Goal: Task Accomplishment & Management: Use online tool/utility

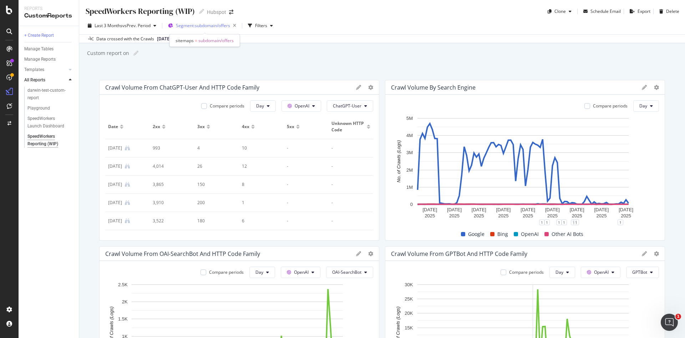
click at [212, 26] on span "Segment: subdomain/offers" at bounding box center [203, 25] width 54 height 6
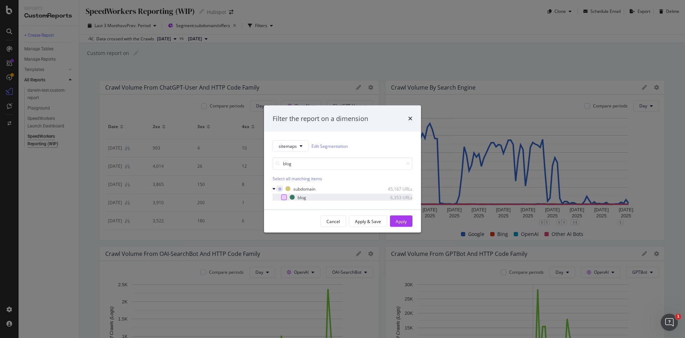
type input "blog"
click at [285, 196] on div "modal" at bounding box center [284, 198] width 6 height 6
click at [405, 223] on div "Apply" at bounding box center [401, 221] width 11 height 6
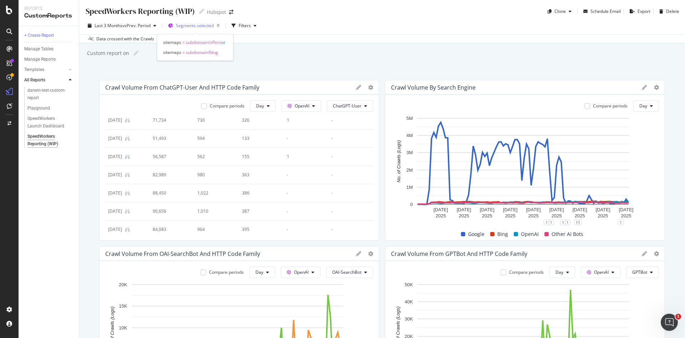
click at [206, 26] on span "Segments selected" at bounding box center [195, 25] width 38 height 6
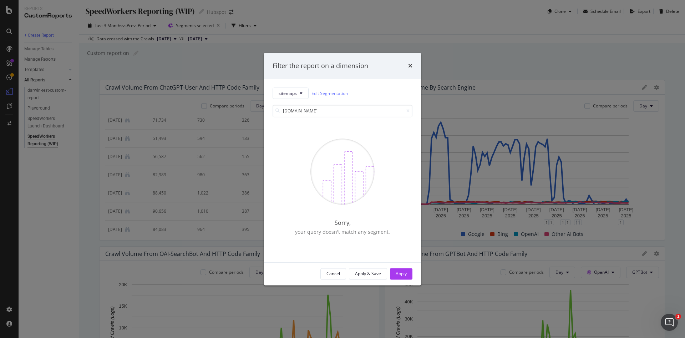
type input "[DOMAIN_NAME]"
click at [405, 67] on div "Filter the report on a dimension" at bounding box center [343, 65] width 140 height 9
click at [411, 67] on icon "times" at bounding box center [410, 66] width 4 height 6
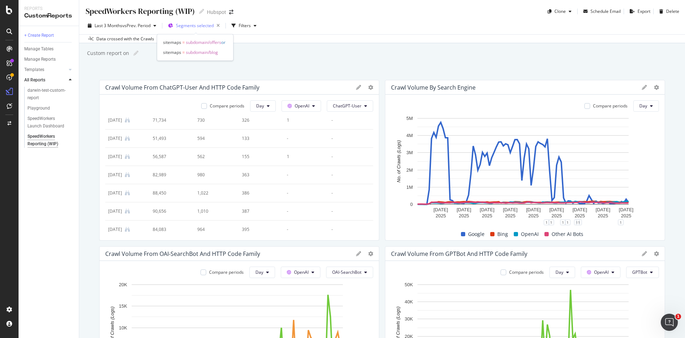
click at [203, 24] on span "Segments selected" at bounding box center [195, 25] width 38 height 6
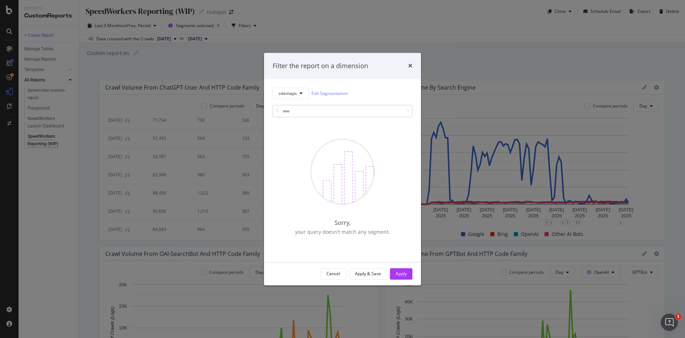
type input "w"
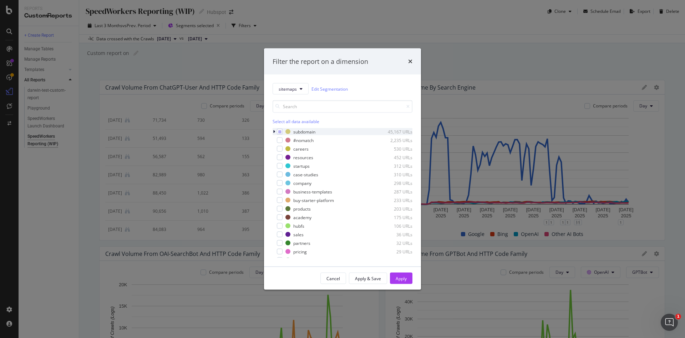
click at [274, 133] on icon "modal" at bounding box center [274, 132] width 2 height 4
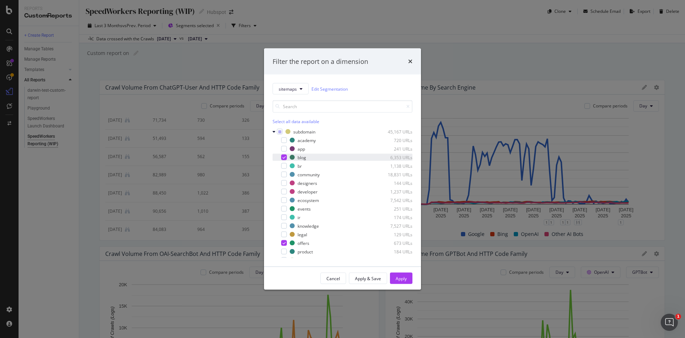
click at [280, 159] on div "modal" at bounding box center [279, 157] width 4 height 7
click at [283, 243] on icon "modal" at bounding box center [284, 243] width 3 height 4
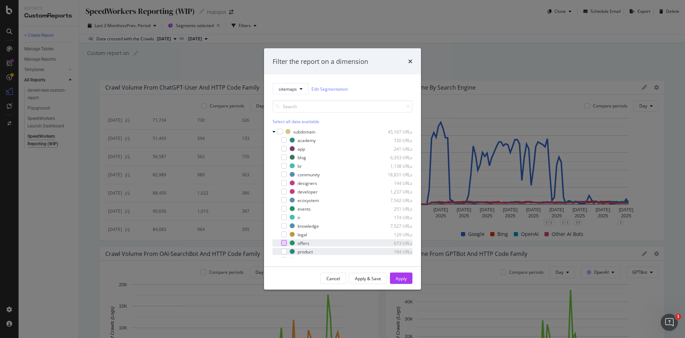
click at [283, 248] on div "product 184 URLs" at bounding box center [343, 251] width 140 height 7
click at [400, 278] on div "Apply" at bounding box center [401, 278] width 11 height 6
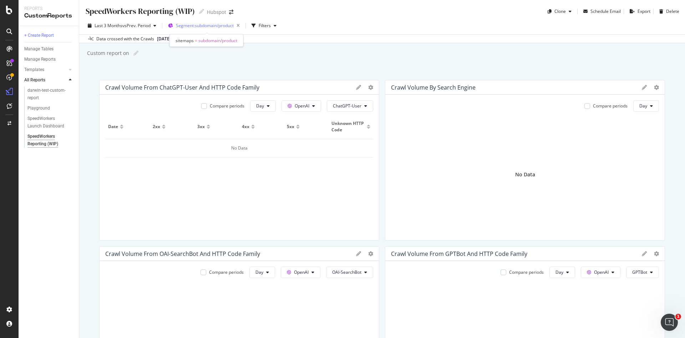
click at [209, 28] on span "Segment: subdomain/product" at bounding box center [205, 25] width 58 height 6
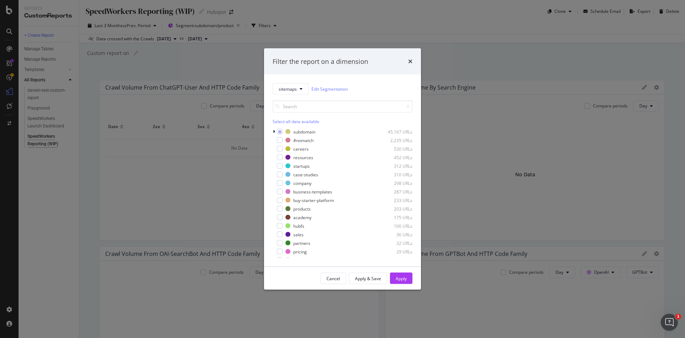
click at [287, 119] on div "Select all data available" at bounding box center [343, 121] width 140 height 6
click at [284, 123] on div "Unselect all data available" at bounding box center [343, 121] width 140 height 6
click at [299, 207] on div "products" at bounding box center [301, 209] width 17 height 6
click at [404, 278] on div "Apply" at bounding box center [401, 278] width 11 height 6
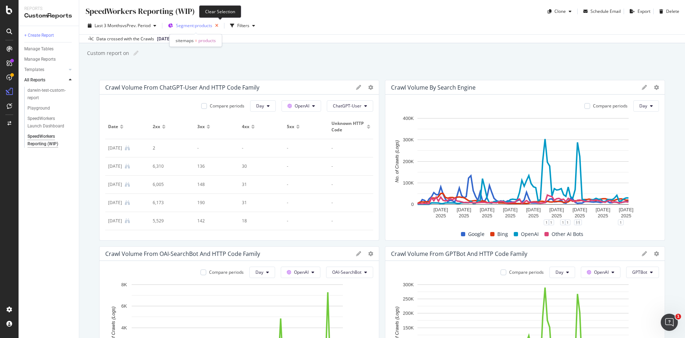
click at [220, 24] on icon "button" at bounding box center [216, 26] width 9 height 10
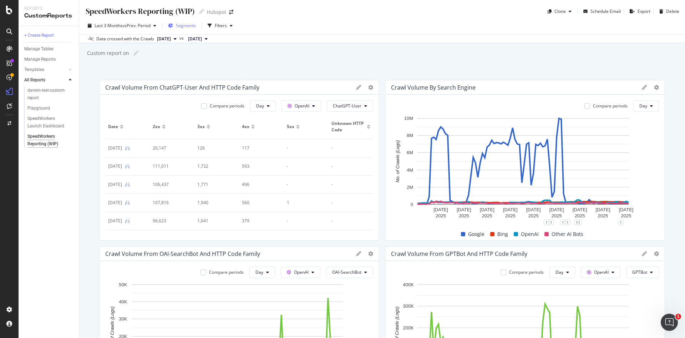
click at [191, 24] on span "Segments" at bounding box center [186, 25] width 20 height 6
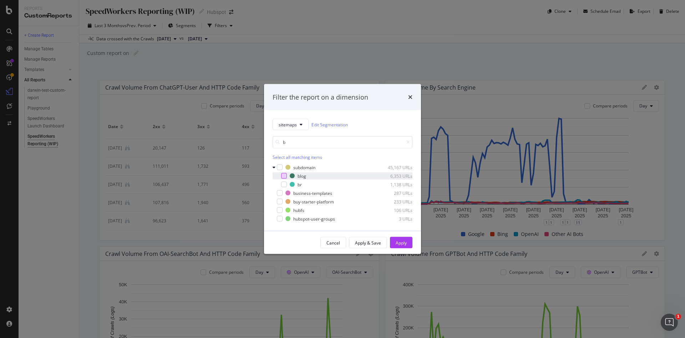
type input "b"
click at [284, 174] on div "modal" at bounding box center [284, 176] width 6 height 6
click at [403, 243] on div "Apply" at bounding box center [401, 242] width 11 height 6
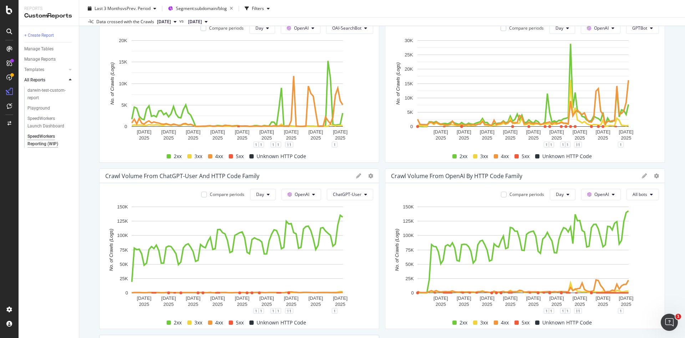
scroll to position [243, 0]
click at [216, 7] on span "Segment: subdomain/blog" at bounding box center [201, 8] width 51 height 6
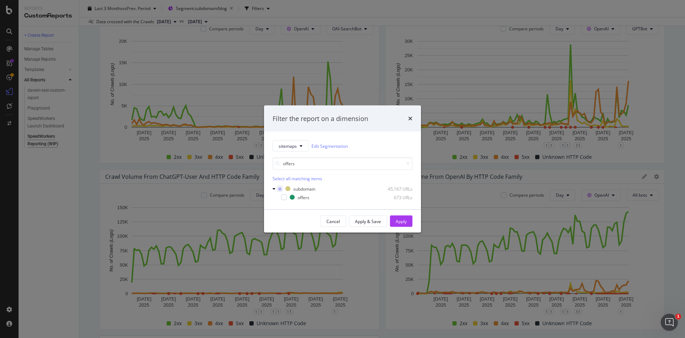
type input "offers"
click at [283, 178] on div "Select all matching items" at bounding box center [343, 179] width 140 height 6
click at [283, 178] on div "Unselect all matching items" at bounding box center [343, 179] width 140 height 6
click at [287, 201] on div "sitemaps Edit Segmentation offers Select all matching items subdomain 45,167 UR…" at bounding box center [342, 171] width 157 height 78
click at [283, 197] on div "modal" at bounding box center [284, 198] width 6 height 6
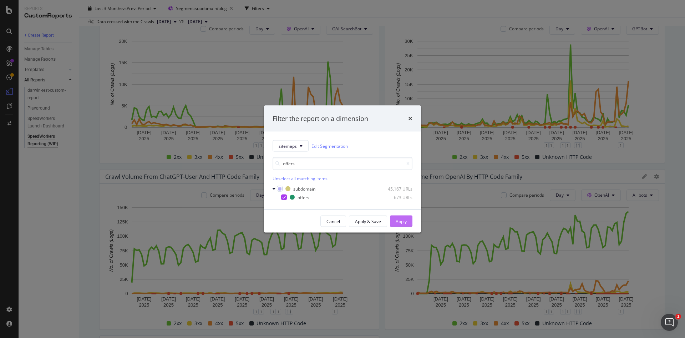
click at [405, 220] on div "Apply" at bounding box center [401, 221] width 11 height 6
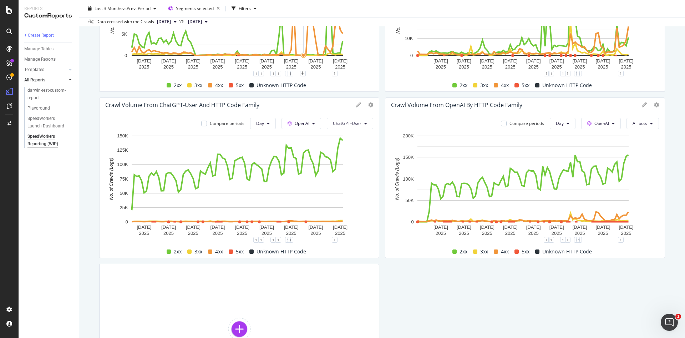
scroll to position [316, 0]
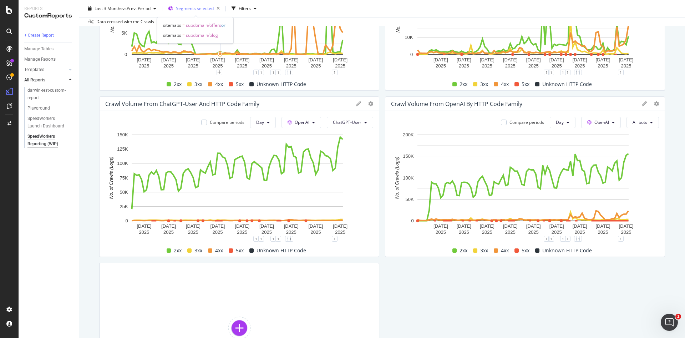
click at [201, 10] on span "Segments selected" at bounding box center [195, 8] width 38 height 6
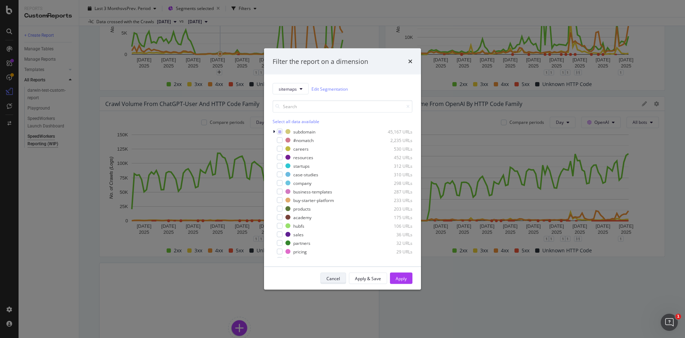
click at [333, 278] on div "Cancel" at bounding box center [334, 278] width 14 height 6
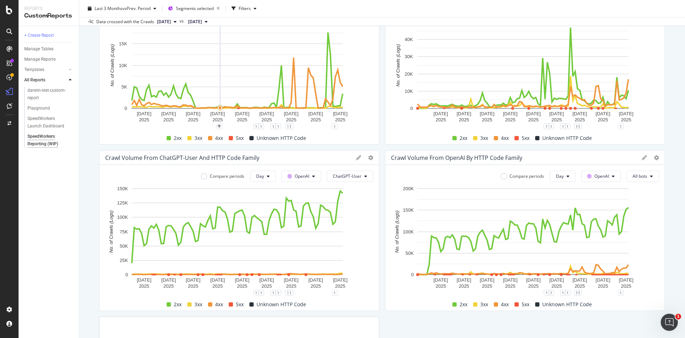
scroll to position [262, 0]
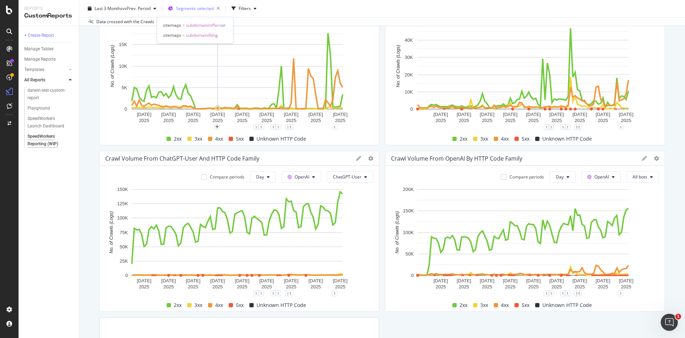
click at [197, 9] on span "Segments selected" at bounding box center [195, 8] width 38 height 6
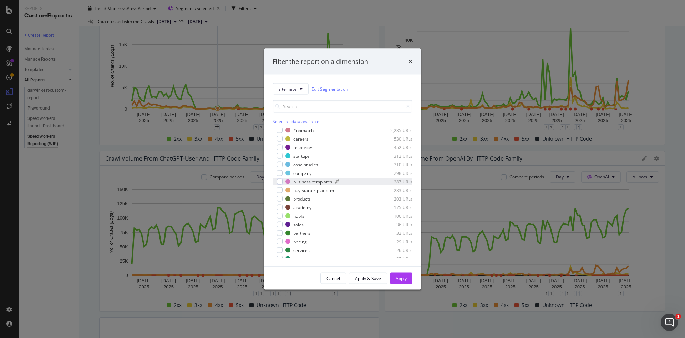
scroll to position [0, 0]
click at [299, 121] on div "Select all data available" at bounding box center [343, 121] width 140 height 6
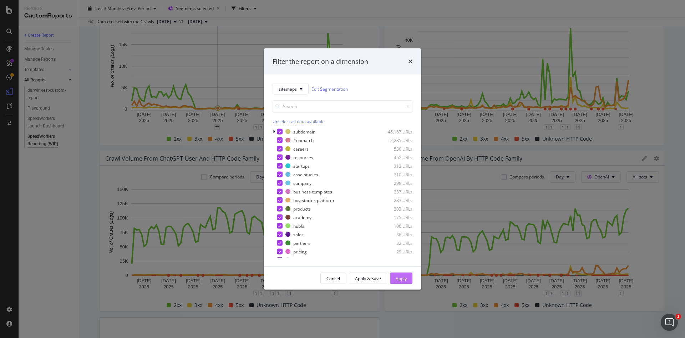
click at [397, 274] on div "Apply" at bounding box center [401, 278] width 11 height 11
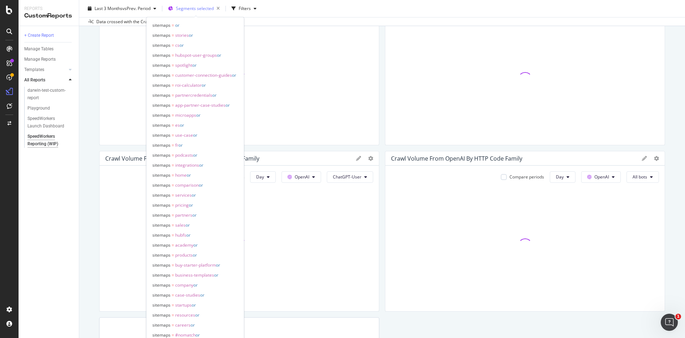
click at [190, 9] on span "Segments selected" at bounding box center [195, 8] width 38 height 6
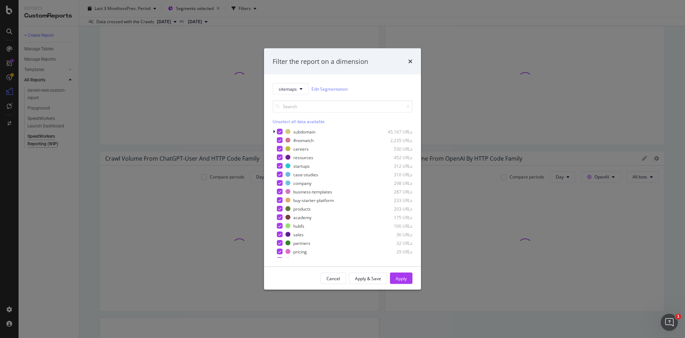
click at [214, 6] on div "Filter the report on a dimension sitemaps Edit Segmentation Unselect all data a…" at bounding box center [342, 169] width 685 height 338
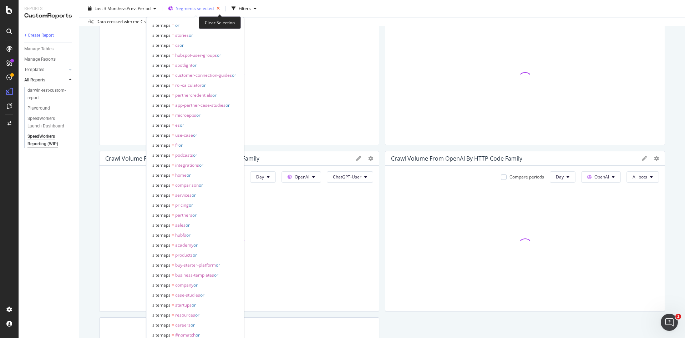
click at [219, 7] on icon "button" at bounding box center [218, 9] width 9 height 10
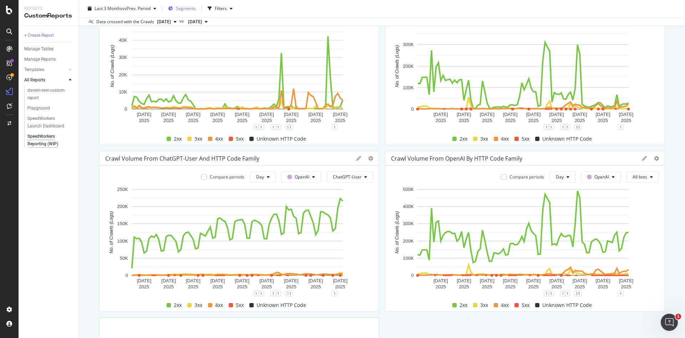
click at [195, 9] on span "Segments" at bounding box center [186, 8] width 20 height 6
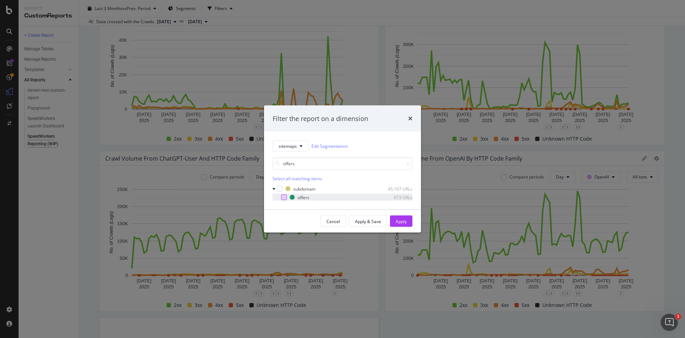
type input "offers"
click at [284, 198] on div "modal" at bounding box center [284, 198] width 6 height 6
click at [410, 222] on button "Apply" at bounding box center [401, 221] width 22 height 11
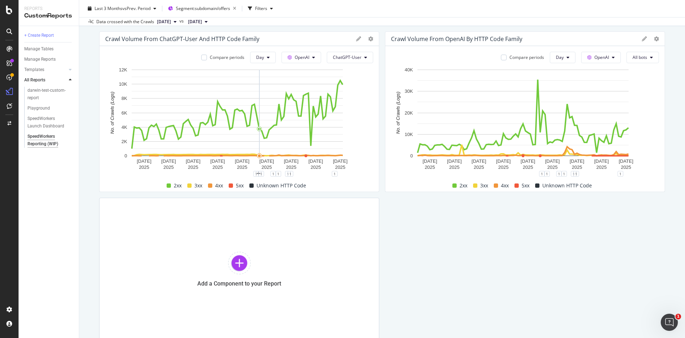
scroll to position [382, 0]
click at [214, 9] on span "Segment: subdomain/offers" at bounding box center [203, 8] width 54 height 6
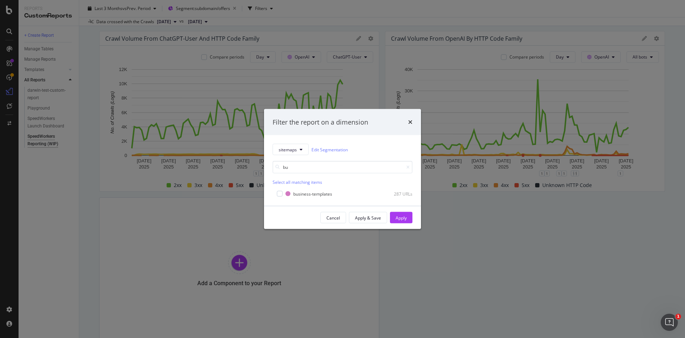
type input "b"
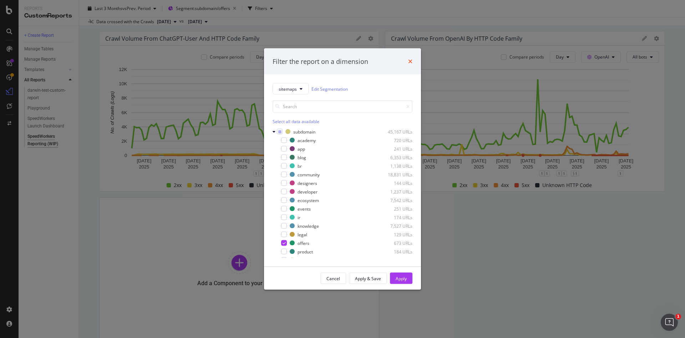
click at [411, 61] on icon "times" at bounding box center [410, 62] width 4 height 6
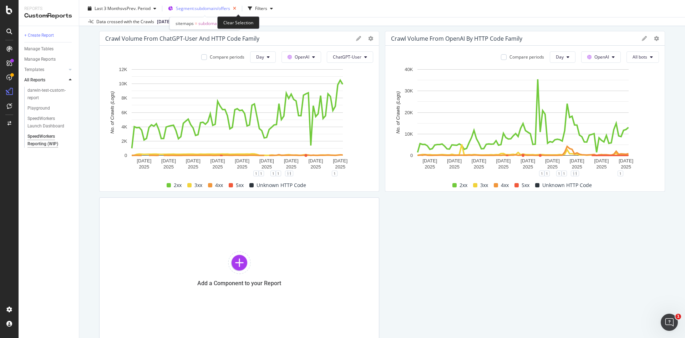
click at [238, 6] on icon "button" at bounding box center [234, 9] width 9 height 10
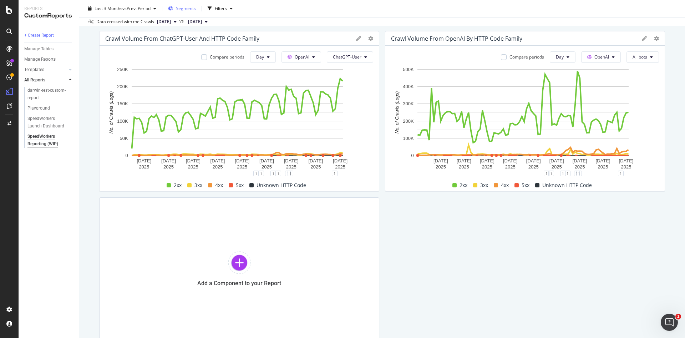
click at [184, 6] on span "Segments" at bounding box center [186, 8] width 20 height 6
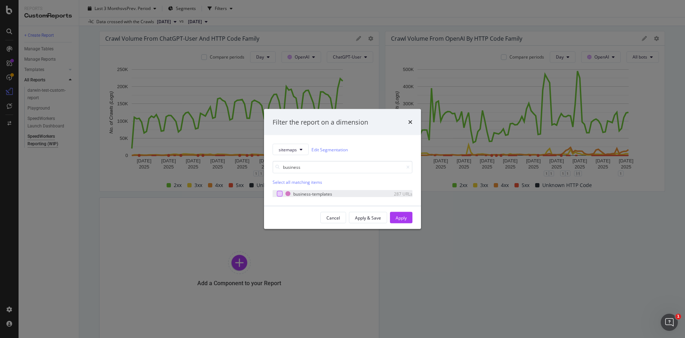
type input "business"
click at [279, 192] on div "modal" at bounding box center [280, 194] width 6 height 6
click at [400, 222] on div "Apply" at bounding box center [401, 217] width 11 height 11
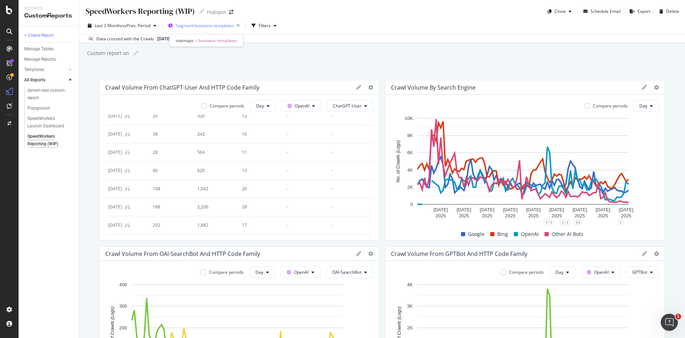
click at [204, 29] on div "Segment: business-templates" at bounding box center [209, 26] width 67 height 10
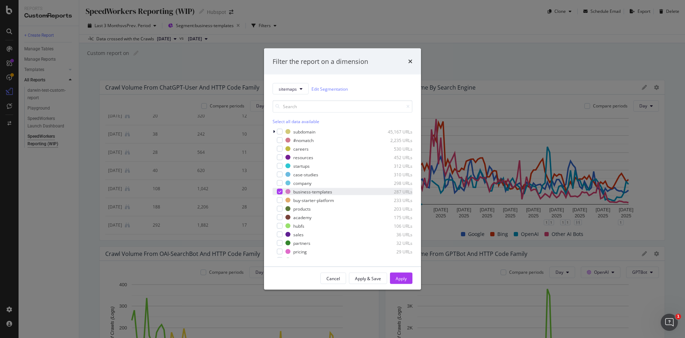
click at [277, 192] on div "modal" at bounding box center [275, 191] width 4 height 7
click at [402, 277] on div "Apply" at bounding box center [401, 278] width 11 height 6
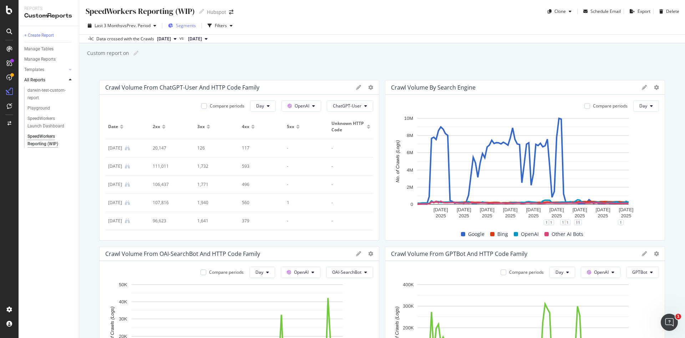
click at [192, 26] on span "Segments" at bounding box center [186, 25] width 20 height 6
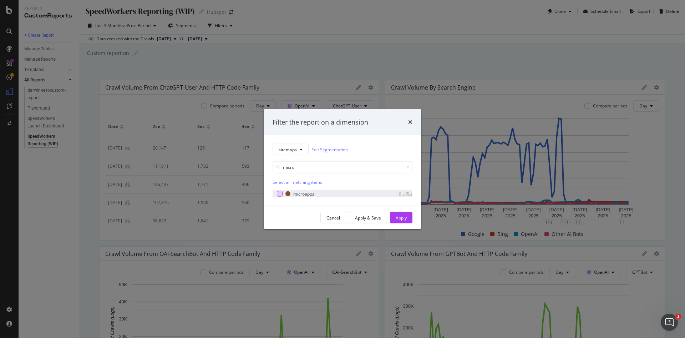
type input "micro"
click at [281, 195] on div "modal" at bounding box center [280, 194] width 6 height 6
click at [401, 217] on div "Apply" at bounding box center [401, 217] width 11 height 6
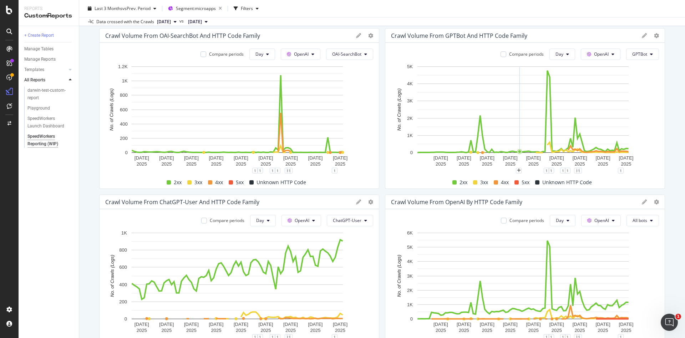
scroll to position [217, 0]
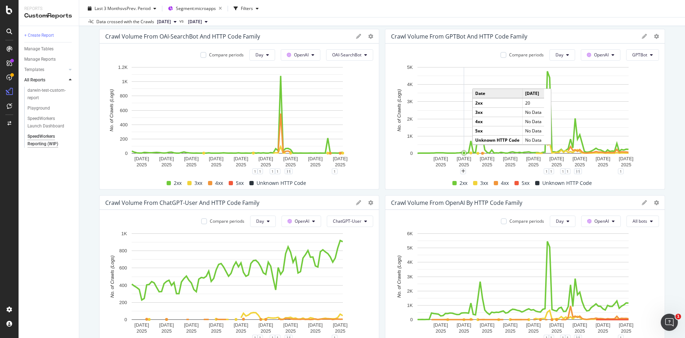
click at [464, 100] on icon "A chart." at bounding box center [464, 110] width 0 height 86
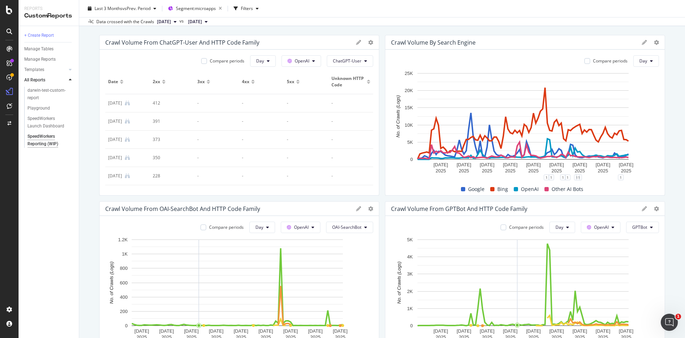
scroll to position [39, 0]
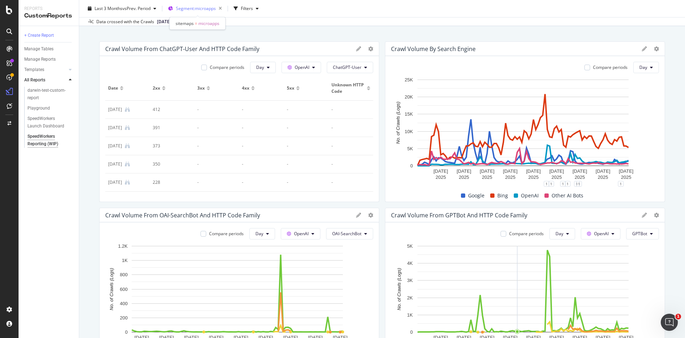
click at [184, 8] on span "Segment: microapps" at bounding box center [196, 8] width 40 height 6
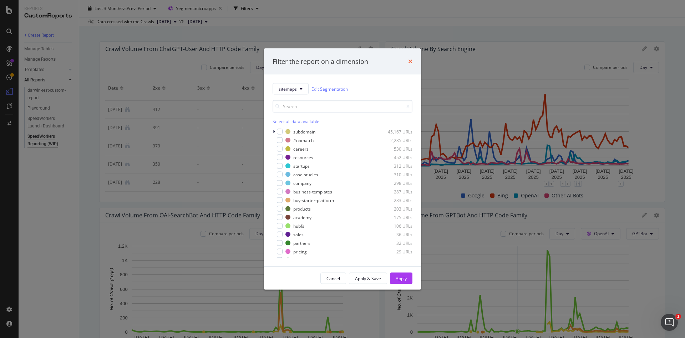
click at [410, 60] on icon "times" at bounding box center [410, 62] width 4 height 6
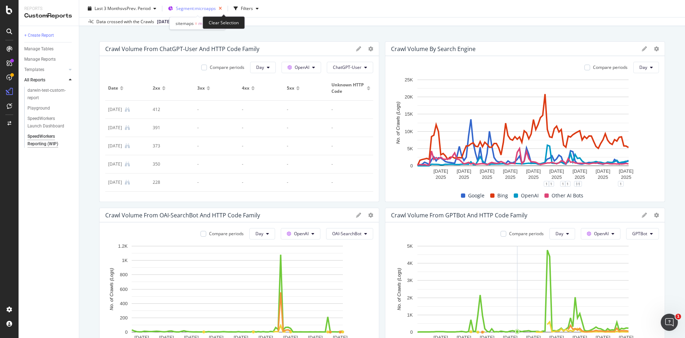
click at [224, 8] on icon "button" at bounding box center [220, 9] width 9 height 10
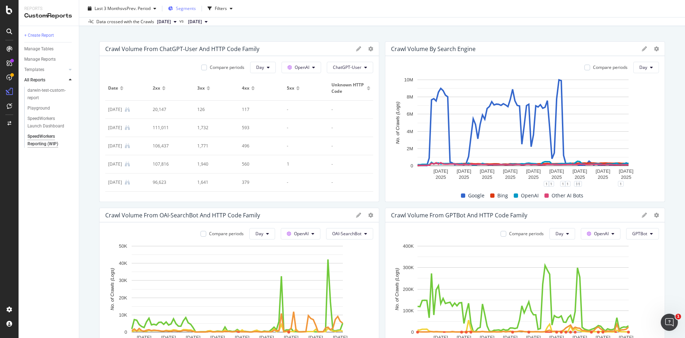
click at [187, 4] on div "Segments" at bounding box center [182, 8] width 28 height 11
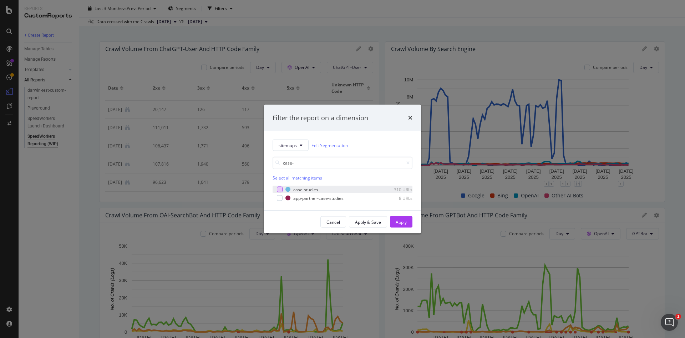
type input "case-"
click at [281, 188] on div "modal" at bounding box center [280, 190] width 6 height 6
click at [408, 226] on button "Apply" at bounding box center [401, 221] width 22 height 11
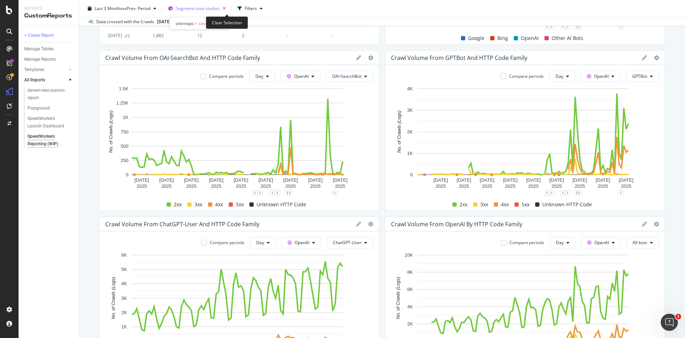
scroll to position [199, 0]
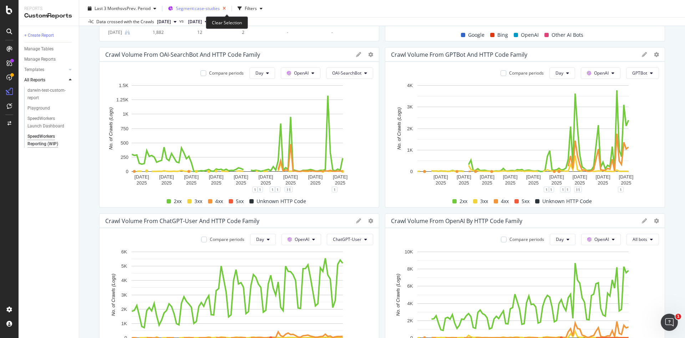
click at [225, 9] on icon "button" at bounding box center [224, 9] width 9 height 10
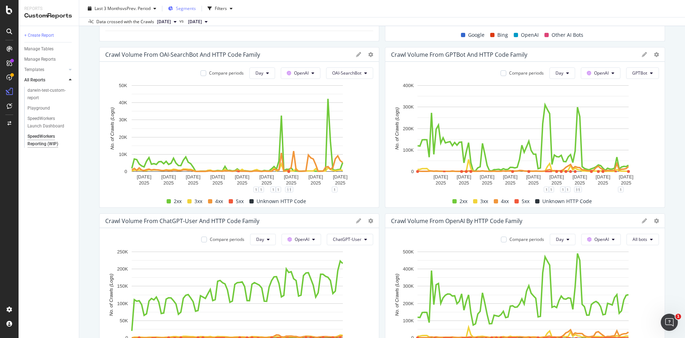
click at [196, 9] on span "Segments" at bounding box center [186, 8] width 20 height 6
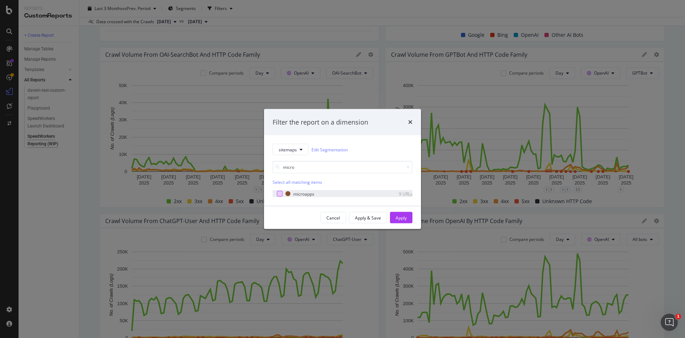
type input "micro"
click at [279, 193] on div "modal" at bounding box center [280, 194] width 6 height 6
click at [398, 221] on div "Apply" at bounding box center [401, 217] width 11 height 11
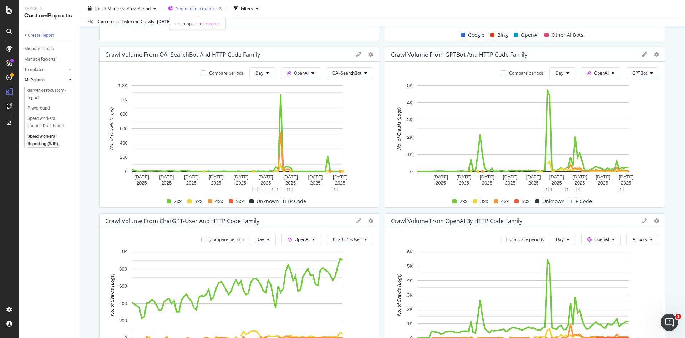
click at [212, 5] on div "Segment: microapps" at bounding box center [200, 9] width 49 height 10
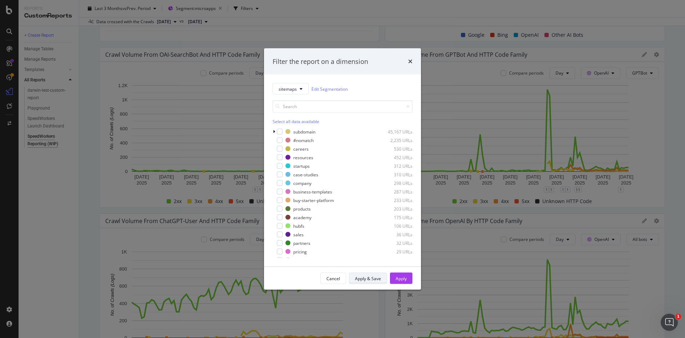
click at [364, 277] on div "Apply & Save" at bounding box center [368, 278] width 26 height 6
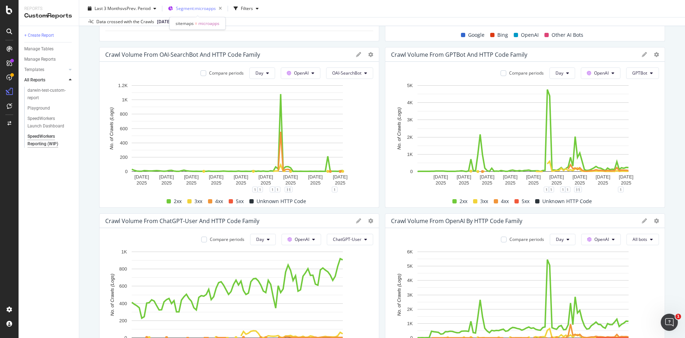
click at [207, 9] on span "Segment: microapps" at bounding box center [196, 8] width 40 height 6
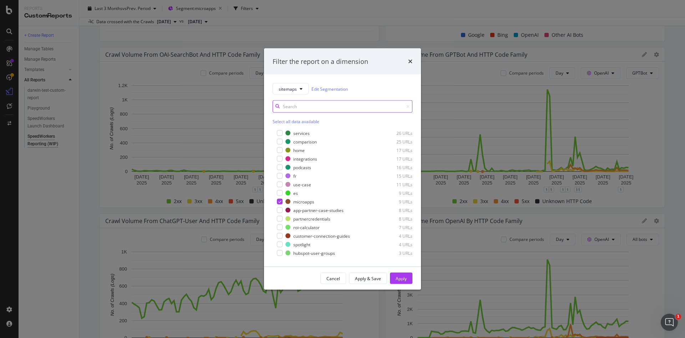
scroll to position [127, 0]
click at [408, 61] on icon "times" at bounding box center [410, 62] width 4 height 6
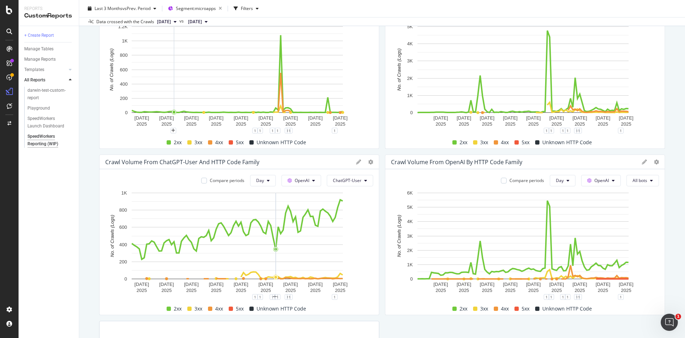
scroll to position [0, 0]
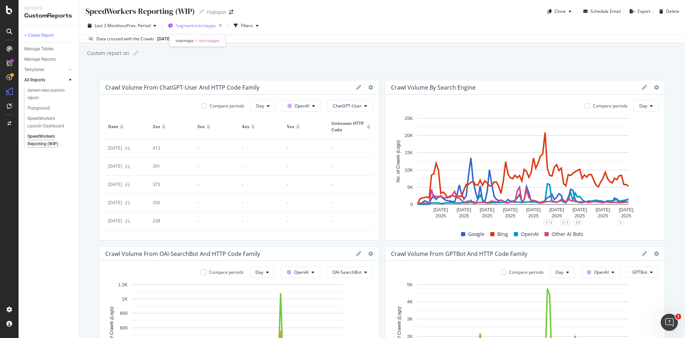
click at [203, 27] on span "Segment: microapps" at bounding box center [196, 25] width 40 height 6
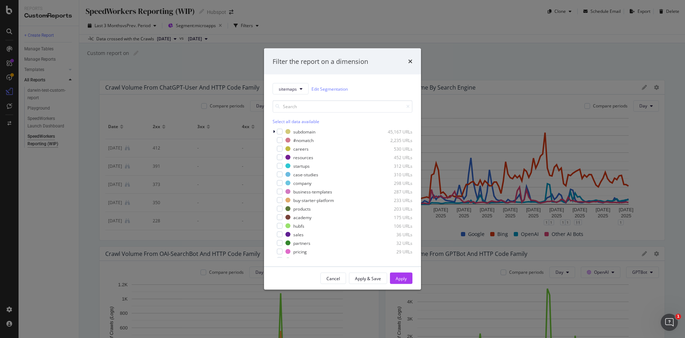
click at [206, 26] on div "Filter the report on a dimension sitemaps Edit Segmentation Select all data ava…" at bounding box center [342, 169] width 685 height 338
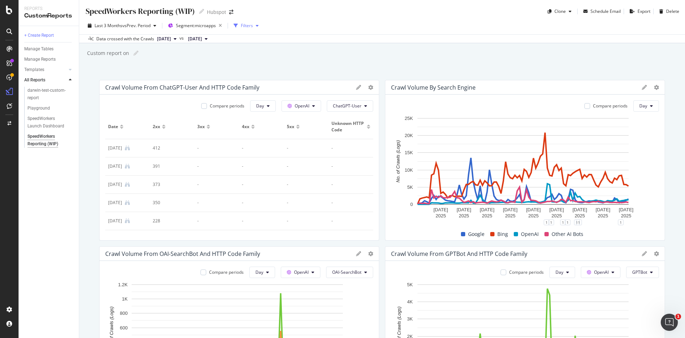
click at [247, 22] on div "Filters" at bounding box center [247, 25] width 12 height 6
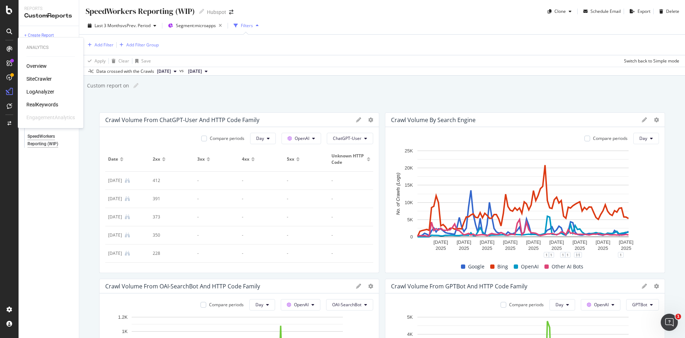
click at [33, 79] on div "SiteCrawler" at bounding box center [38, 78] width 25 height 7
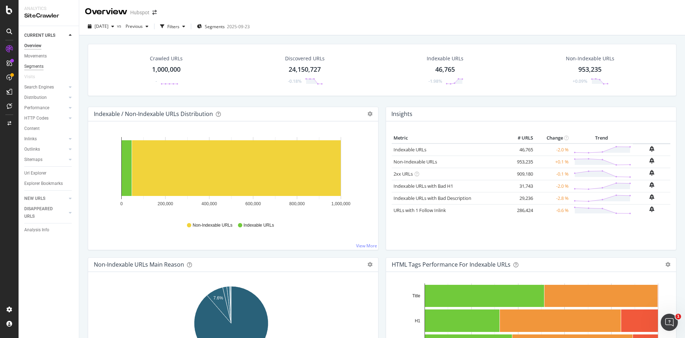
click at [38, 69] on div "Segments" at bounding box center [33, 66] width 19 height 7
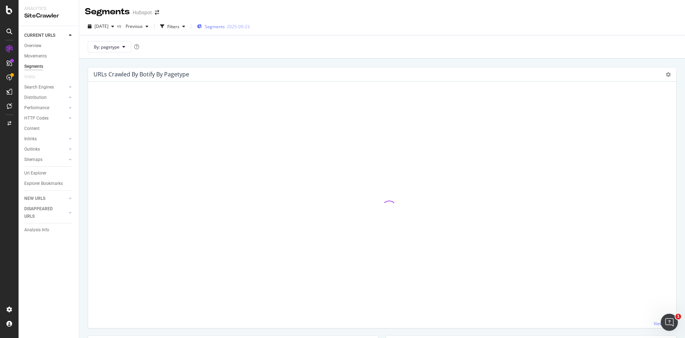
click at [249, 25] on div "2025-09-23" at bounding box center [238, 27] width 23 height 6
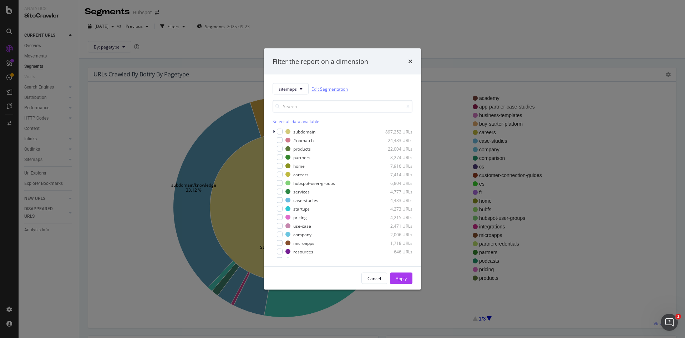
click at [317, 90] on link "Edit Segmentation" at bounding box center [330, 88] width 36 height 7
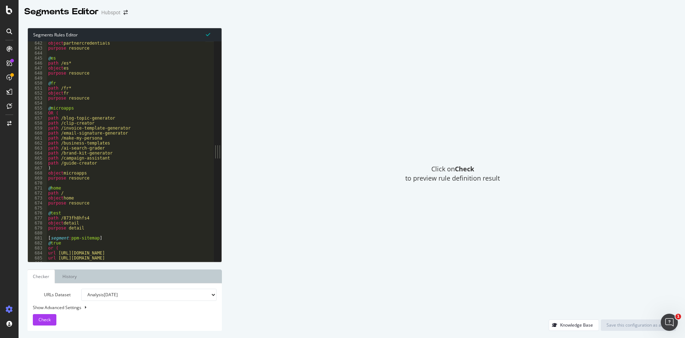
scroll to position [3203, 0]
